Goal: Entertainment & Leisure: Consume media (video, audio)

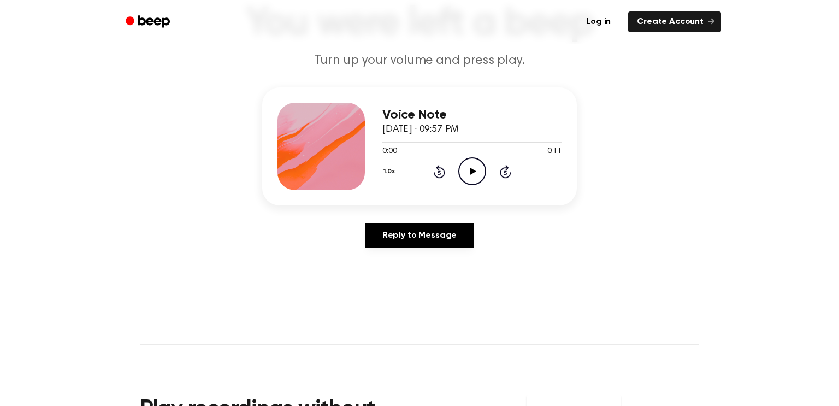
click at [474, 173] on icon "Play Audio" at bounding box center [473, 171] width 28 height 28
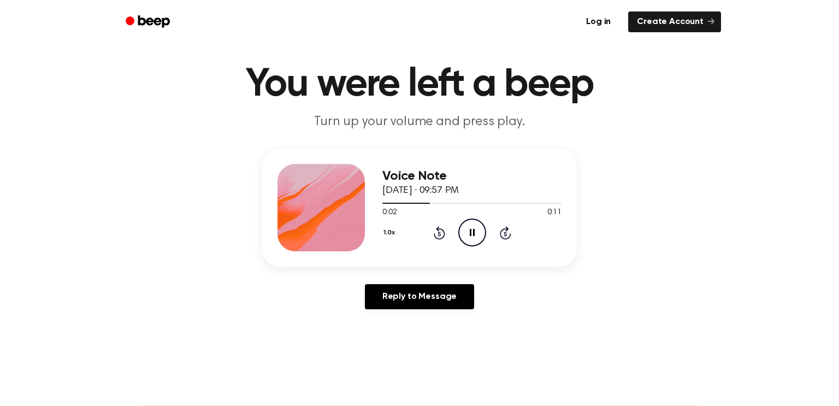
scroll to position [19, 0]
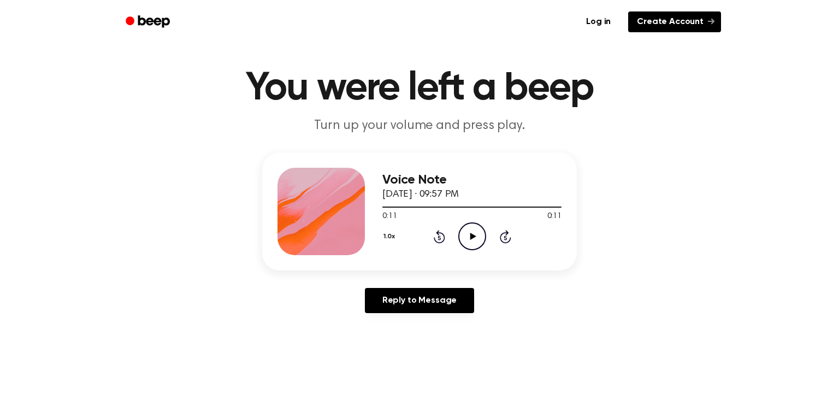
click at [677, 13] on link "Create Account" at bounding box center [675, 21] width 93 height 21
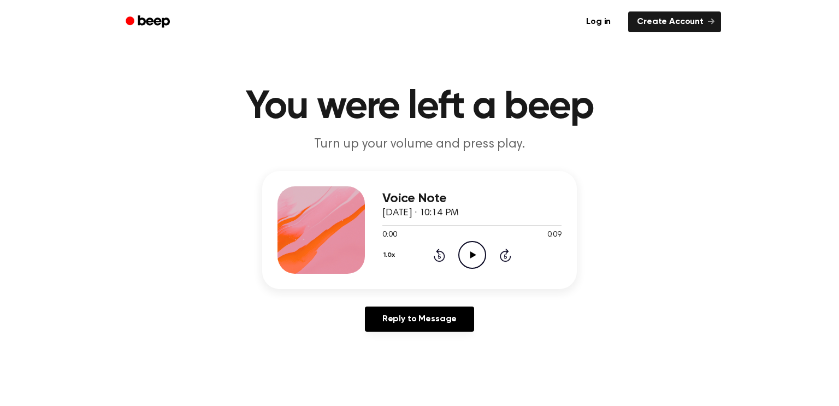
click at [461, 257] on icon "Play Audio" at bounding box center [473, 255] width 28 height 28
click at [479, 248] on icon "Play Audio" at bounding box center [473, 255] width 28 height 28
click at [461, 254] on icon "Play Audio" at bounding box center [473, 255] width 28 height 28
click at [465, 262] on icon "Play Audio" at bounding box center [473, 255] width 28 height 28
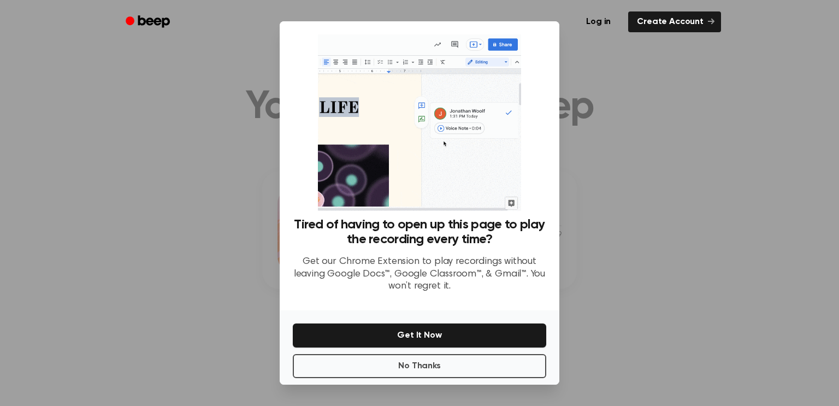
click at [672, 219] on div at bounding box center [419, 203] width 839 height 406
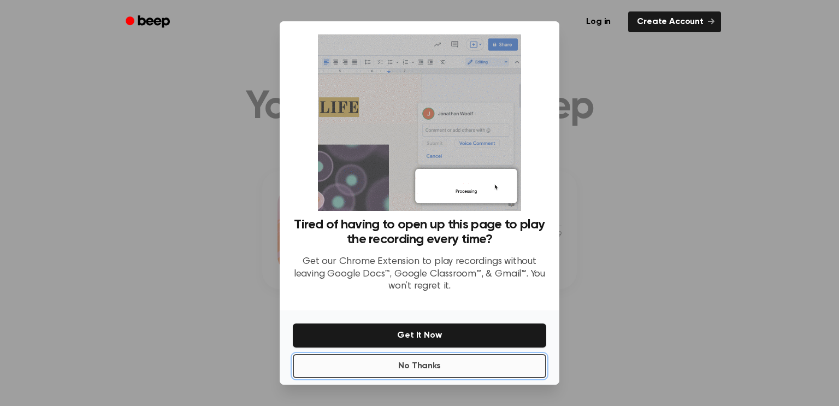
click at [473, 357] on button "No Thanks" at bounding box center [420, 366] width 254 height 24
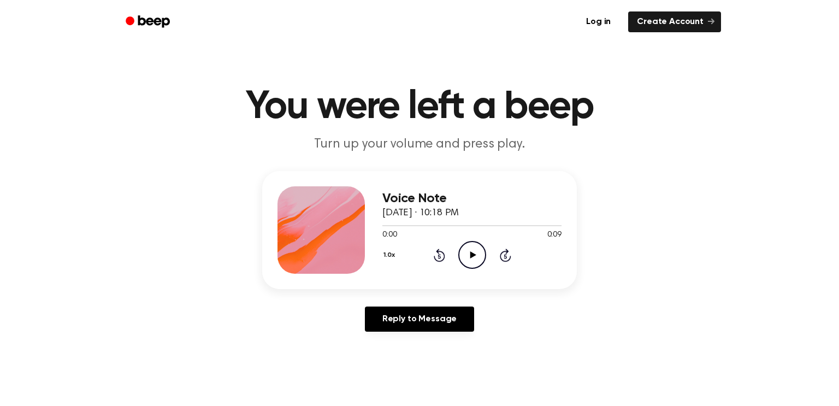
click at [466, 256] on icon "Play Audio" at bounding box center [473, 255] width 28 height 28
click at [474, 259] on icon "Play Audio" at bounding box center [473, 255] width 28 height 28
click at [471, 264] on icon "Play Audio" at bounding box center [473, 255] width 28 height 28
click at [474, 262] on icon "Play Audio" at bounding box center [473, 255] width 28 height 28
click at [463, 244] on circle at bounding box center [472, 255] width 27 height 27
